Goal: Find specific page/section: Find specific page/section

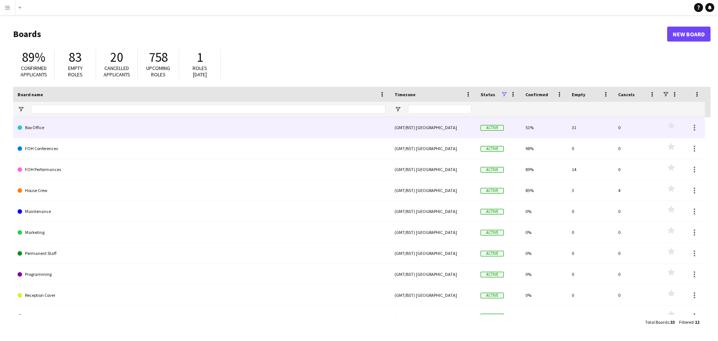
click at [276, 132] on link "Box Office" at bounding box center [202, 127] width 368 height 21
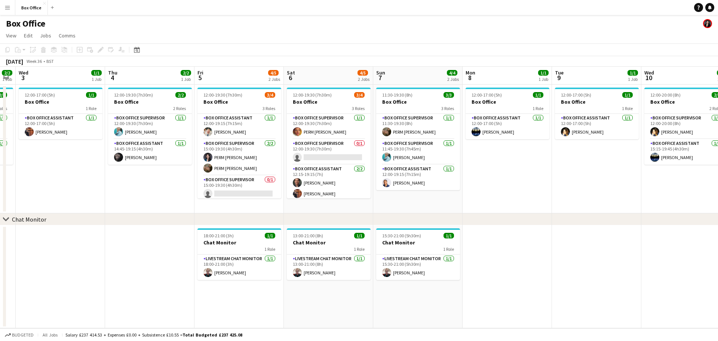
scroll to position [0, 253]
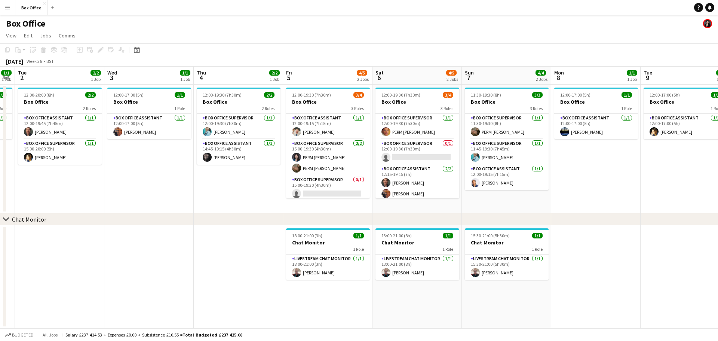
drag, startPoint x: 547, startPoint y: 188, endPoint x: 204, endPoint y: 133, distance: 347.0
click at [204, 133] on app-calendar-viewport "Sat 30 Sun 31 Mon 1 1/1 1 Job Tue 2 2/2 1 Job Wed 3 1/1 1 Job Thu 4 2/2 1 Job F…" at bounding box center [359, 197] width 718 height 261
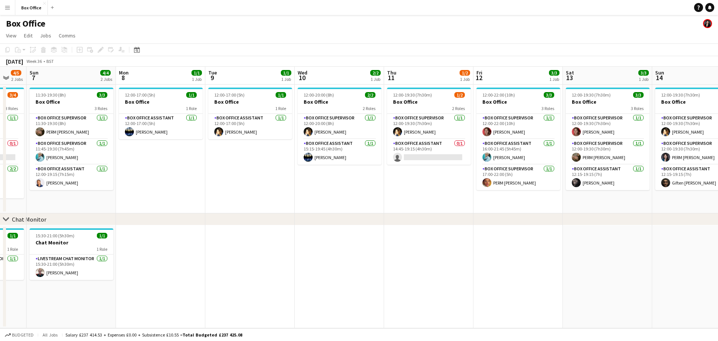
scroll to position [0, 241]
drag, startPoint x: 609, startPoint y: 180, endPoint x: 174, endPoint y: 177, distance: 435.0
click at [174, 177] on app-calendar-viewport "Thu 4 2/2 1 Job Fri 5 4/5 2 Jobs Sat 6 4/5 2 Jobs Sun 7 4/4 2 Jobs Mon 8 1/1 1 …" at bounding box center [359, 197] width 718 height 261
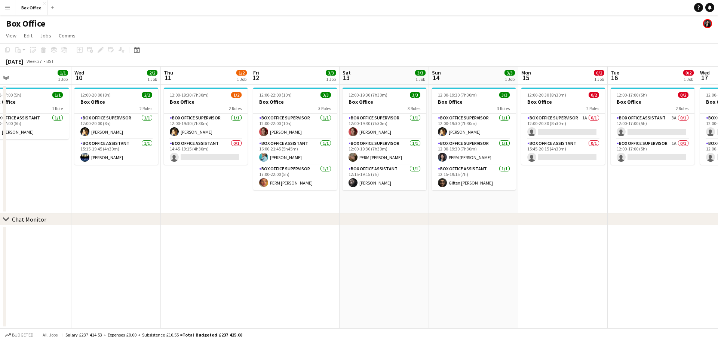
scroll to position [0, 286]
drag, startPoint x: 435, startPoint y: 197, endPoint x: 211, endPoint y: 207, distance: 224.3
click at [211, 207] on app-calendar-viewport "Sat 6 4/5 2 Jobs Sun 7 4/4 2 Jobs Mon 8 1/1 1 Job Tue 9 1/1 1 Job Wed 10 2/2 1 …" at bounding box center [359, 197] width 718 height 261
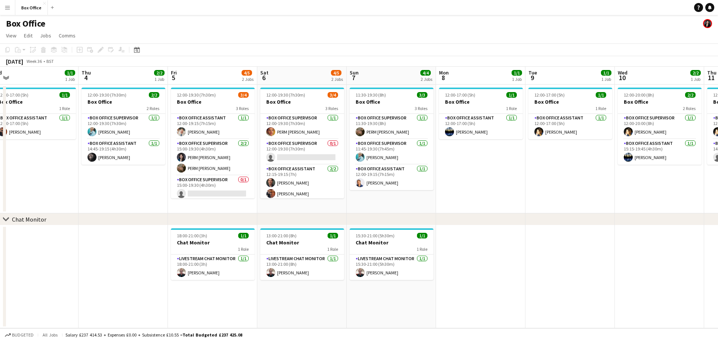
drag, startPoint x: 108, startPoint y: 199, endPoint x: 662, endPoint y: 159, distance: 555.0
click at [662, 159] on app-calendar-viewport "Mon 1 1/1 1 Job Tue 2 2/2 1 Job Wed 3 1/1 1 Job Thu 4 2/2 1 Job Fri 5 4/5 2 Job…" at bounding box center [359, 197] width 718 height 261
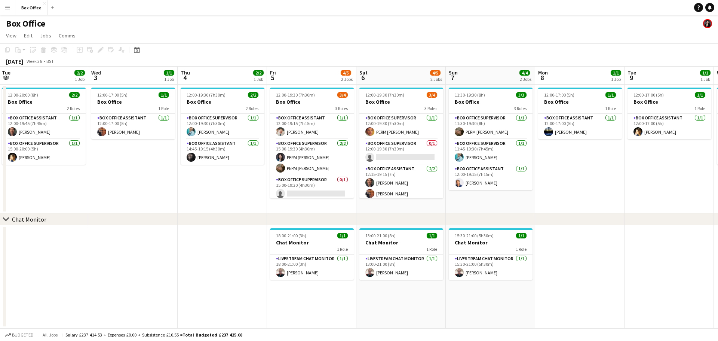
scroll to position [0, 282]
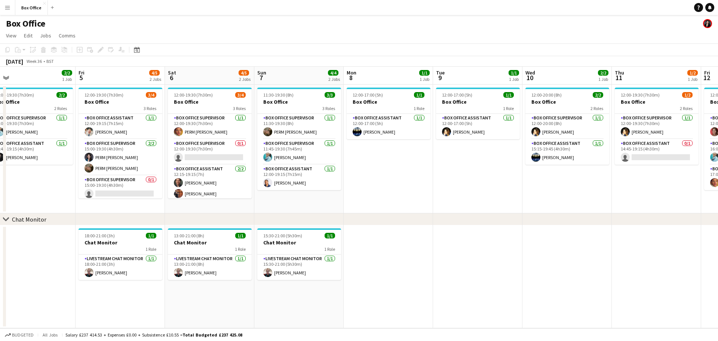
drag, startPoint x: 102, startPoint y: 201, endPoint x: 0, endPoint y: 192, distance: 102.5
click at [0, 192] on app-calendar-viewport "Mon 1 1/1 1 Job Tue 2 2/2 1 Job Wed 3 1/1 1 Job Thu 4 2/2 1 Job Fri 5 4/5 2 Job…" at bounding box center [359, 197] width 718 height 261
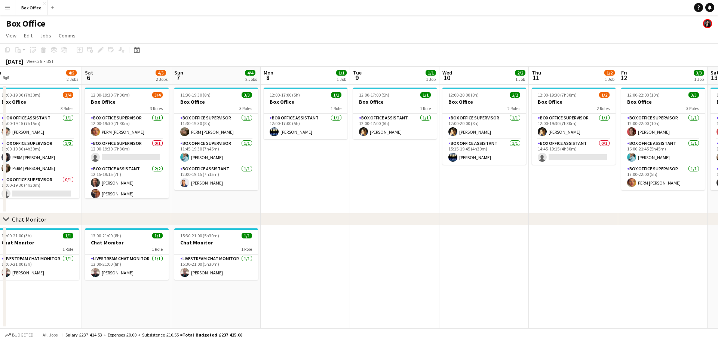
scroll to position [0, 289]
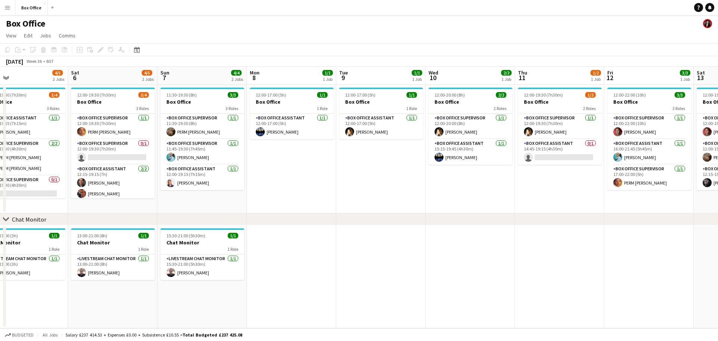
drag, startPoint x: 502, startPoint y: 195, endPoint x: 405, endPoint y: 199, distance: 96.9
click at [405, 199] on app-calendar-viewport "Tue 2 2/2 1 Job Wed 3 1/1 1 Job Thu 4 2/2 1 Job Fri 5 4/5 2 Jobs Sat 6 4/5 2 Jo…" at bounding box center [359, 197] width 718 height 261
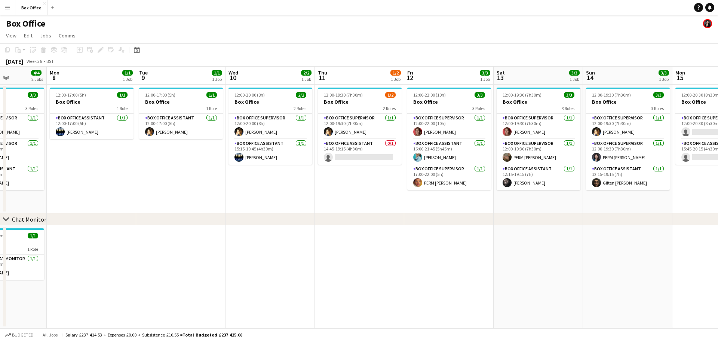
scroll to position [0, 222]
drag, startPoint x: 584, startPoint y: 208, endPoint x: 383, endPoint y: 202, distance: 200.5
click at [383, 202] on app-calendar-viewport "Fri 5 4/5 2 Jobs Sat 6 4/5 2 Jobs Sun 7 4/4 2 Jobs Mon 8 1/1 1 Job Tue 9 1/1 1 …" at bounding box center [359, 197] width 718 height 261
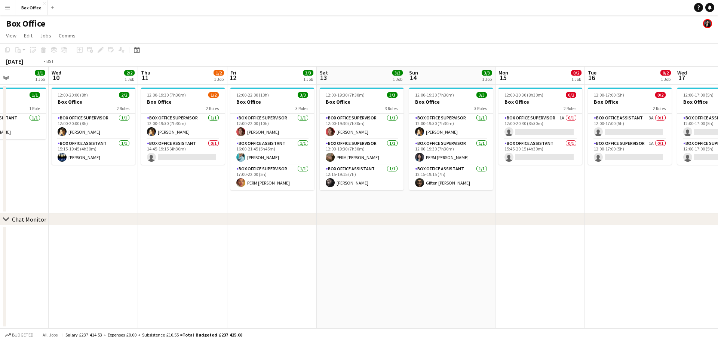
scroll to position [0, 208]
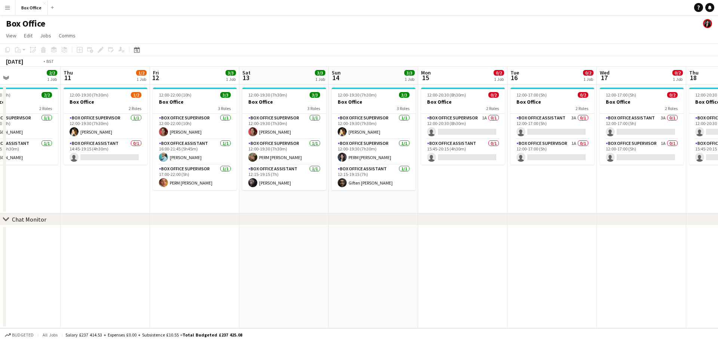
drag, startPoint x: 545, startPoint y: 184, endPoint x: 718, endPoint y: 174, distance: 172.7
click at [718, 174] on app-calendar-viewport "Mon 8 1/1 1 Job Tue 9 1/1 1 Job Wed 10 2/2 1 Job Thu 11 1/2 1 Job Fri 12 3/3 1 …" at bounding box center [359, 197] width 718 height 261
